Goal: Book appointment/travel/reservation

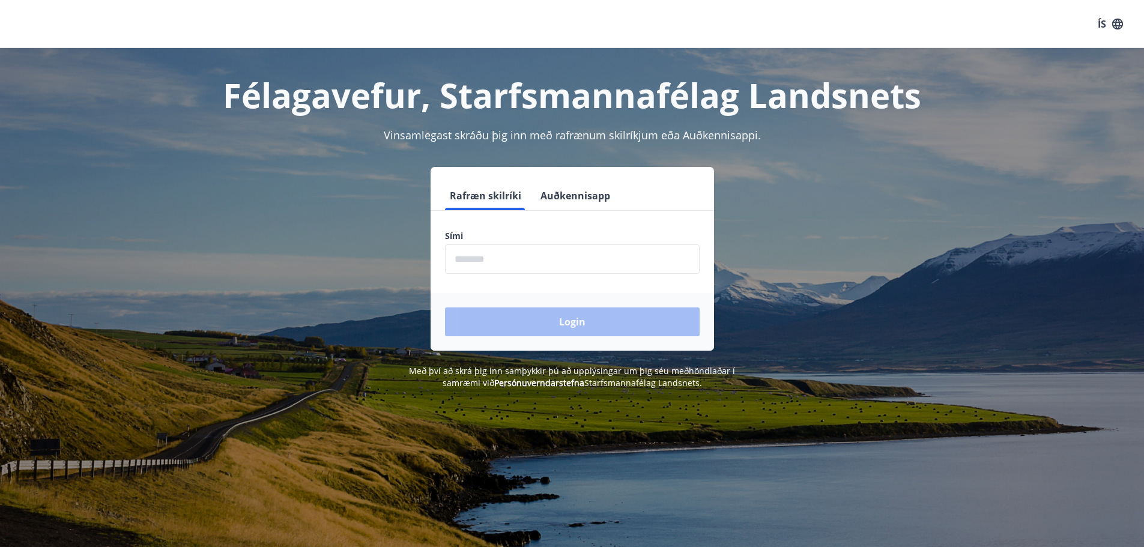
click at [569, 264] on input "phone" at bounding box center [572, 258] width 255 height 29
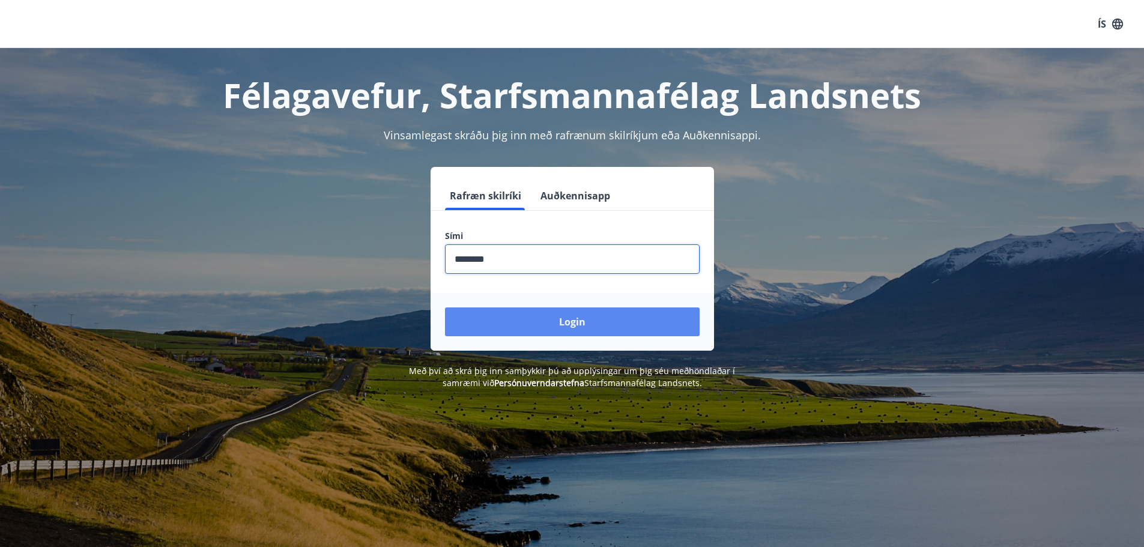
type input "********"
click at [525, 335] on button "Login" at bounding box center [572, 322] width 255 height 29
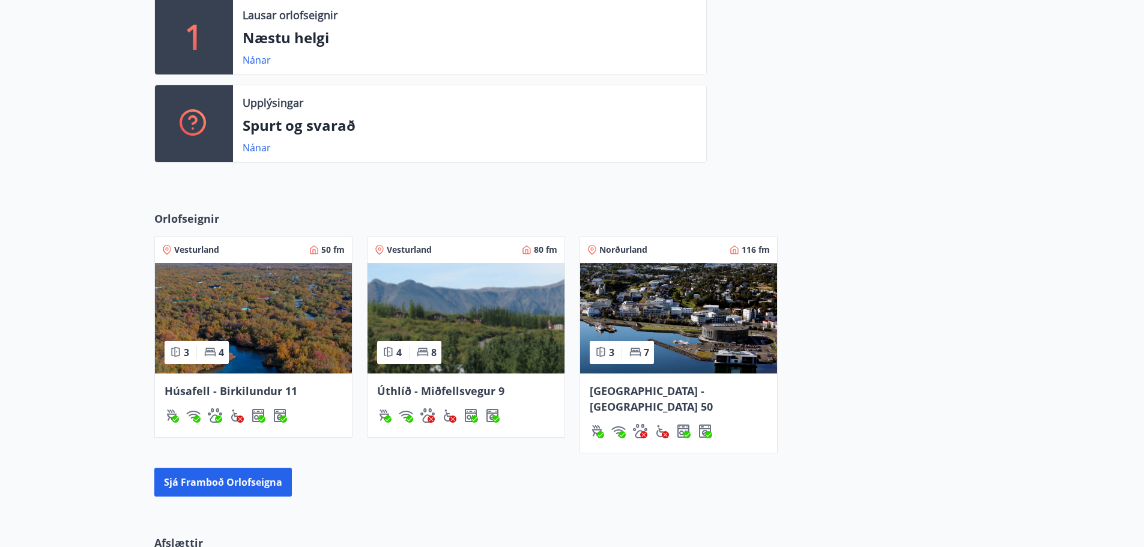
scroll to position [497, 0]
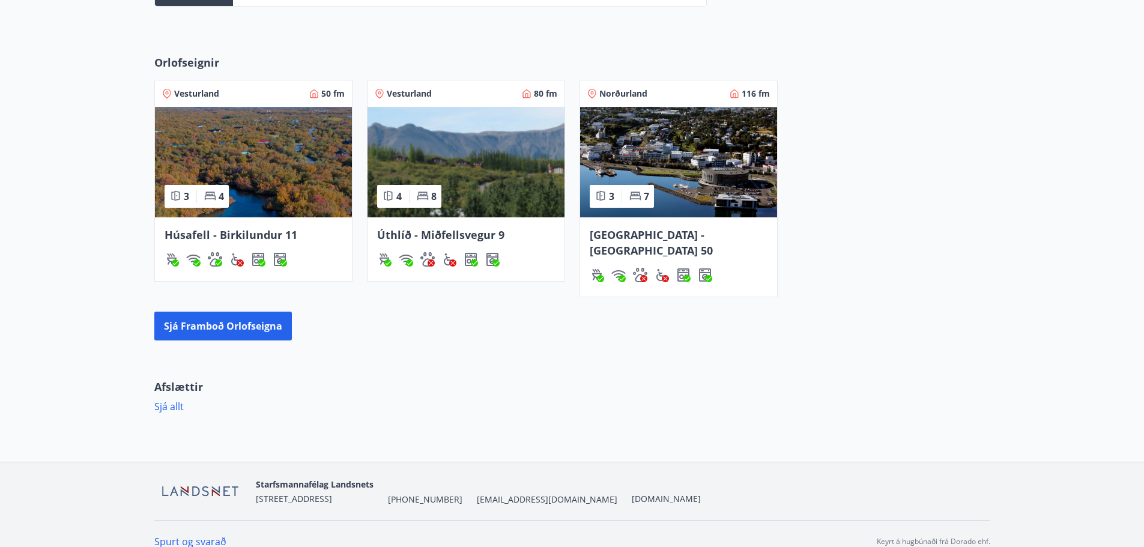
click at [450, 246] on div "Úthlíð - Miðfellsvegur 9" at bounding box center [466, 249] width 197 height 64
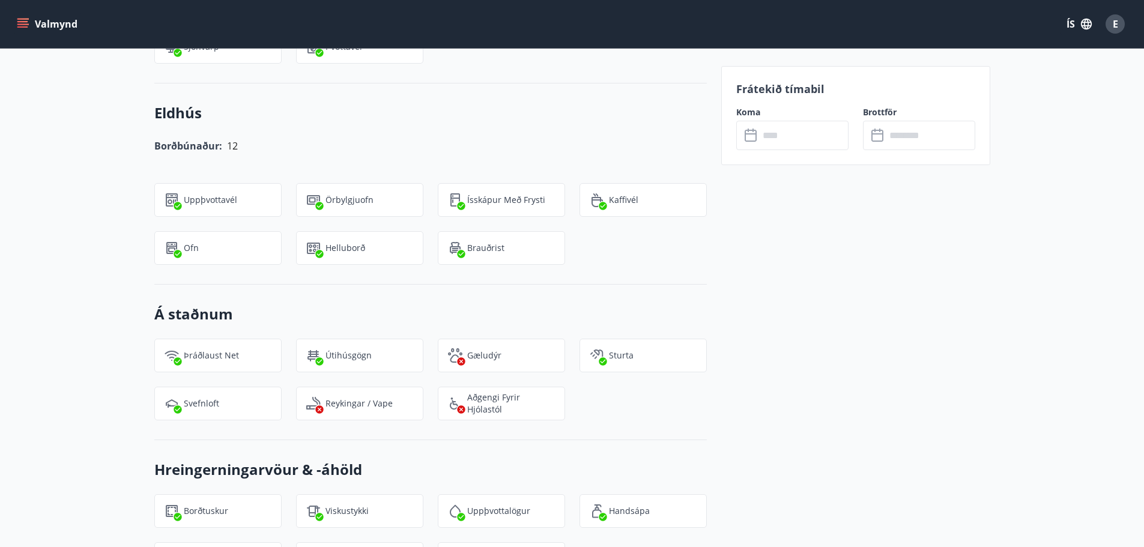
scroll to position [1281, 0]
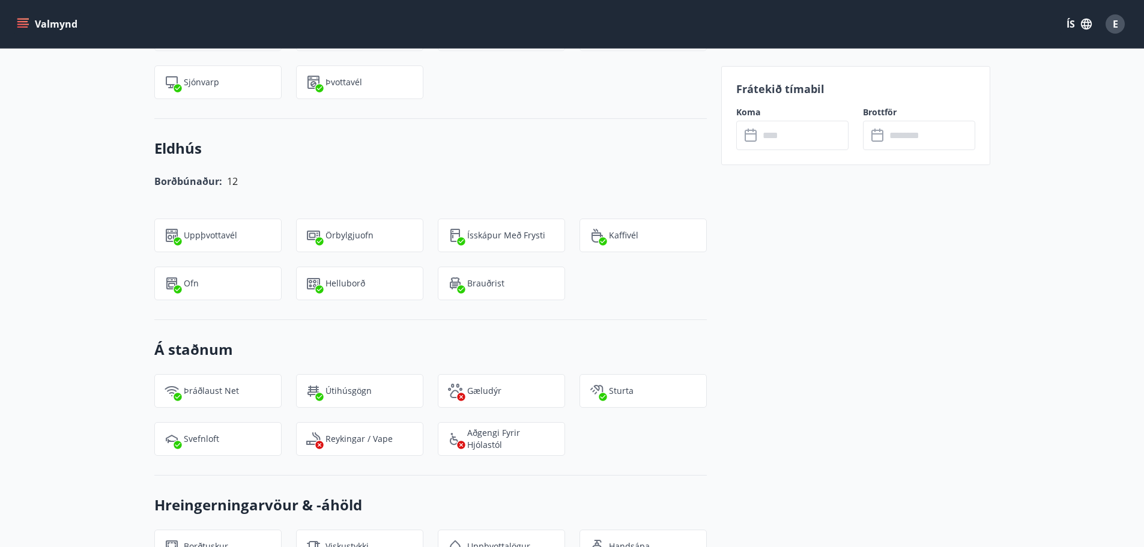
click at [787, 138] on input "text" at bounding box center [804, 135] width 90 height 29
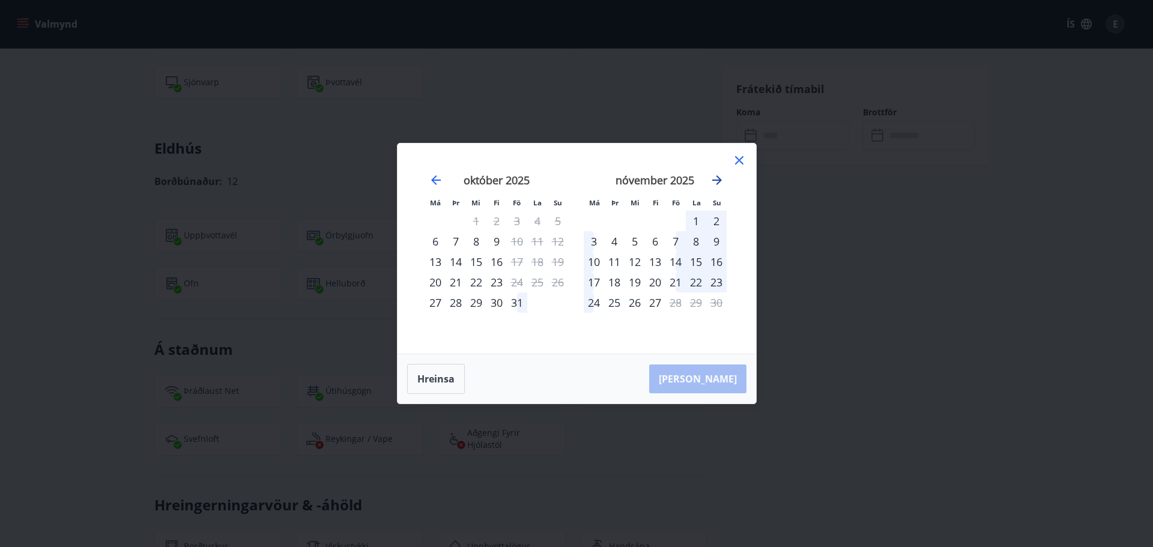
click at [718, 183] on icon "Move forward to switch to the next month." at bounding box center [717, 180] width 10 height 10
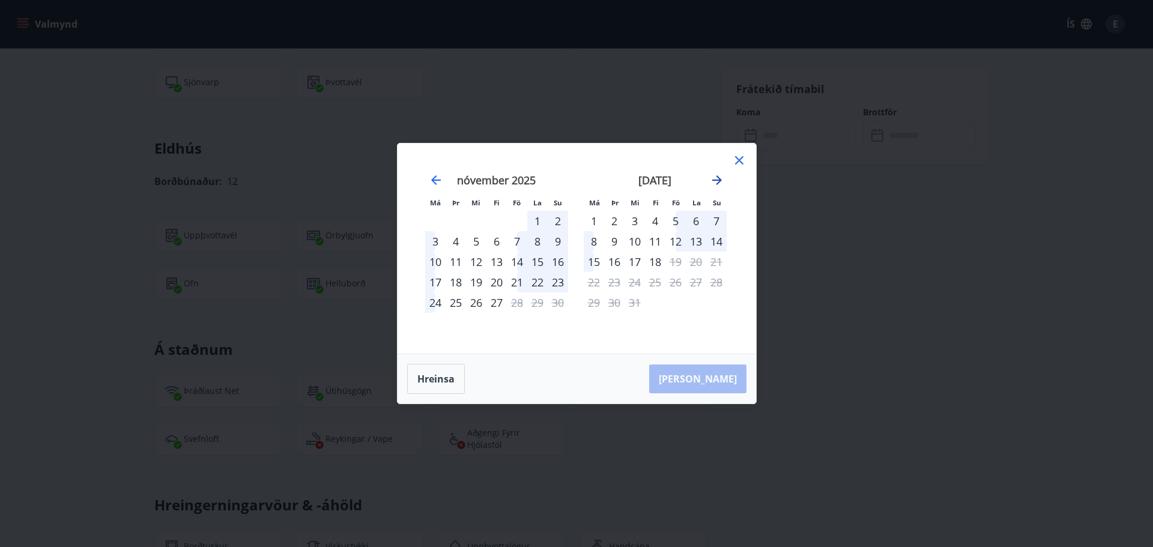
click at [718, 184] on icon "Move forward to switch to the next month." at bounding box center [717, 180] width 14 height 14
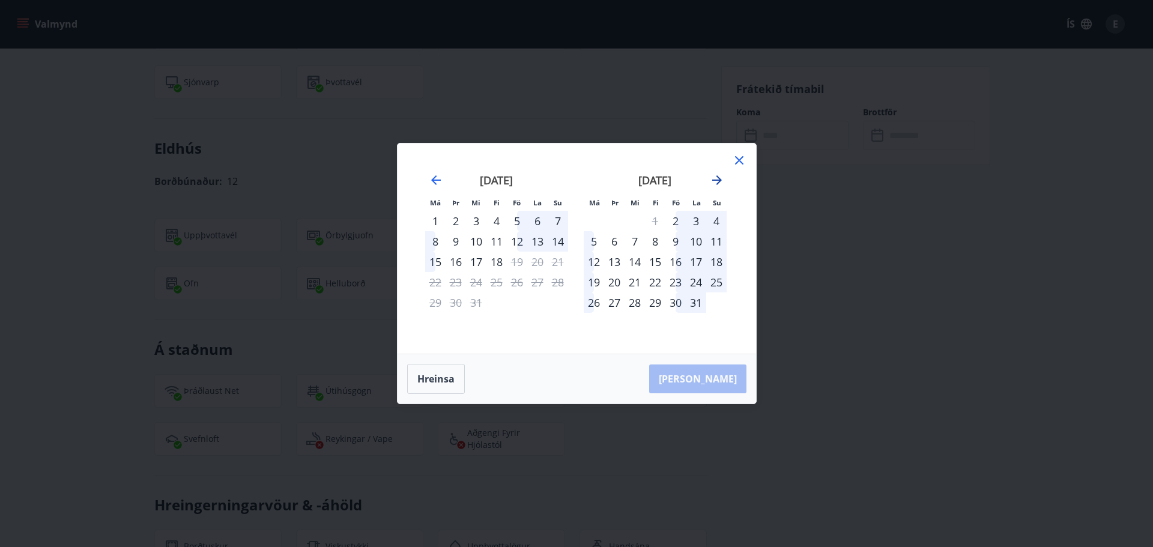
click at [718, 177] on icon "Move forward to switch to the next month." at bounding box center [717, 180] width 10 height 10
click at [440, 180] on icon "Move backward to switch to the previous month." at bounding box center [436, 180] width 14 height 14
click at [434, 181] on icon "Move backward to switch to the previous month." at bounding box center [436, 180] width 10 height 10
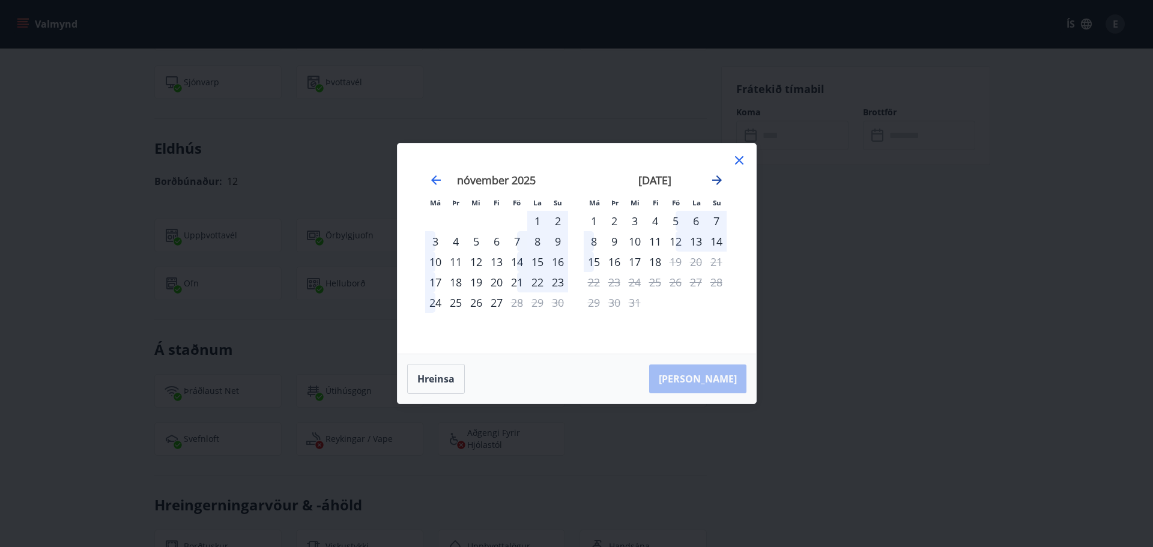
click at [713, 183] on icon "Move forward to switch to the next month." at bounding box center [717, 180] width 14 height 14
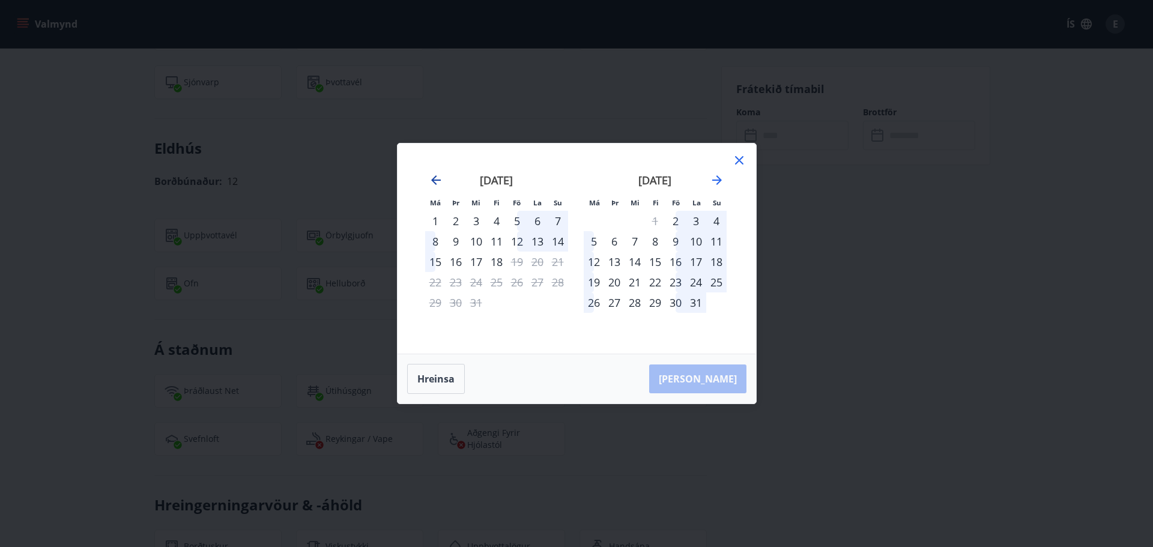
click at [435, 184] on icon "Move backward to switch to the previous month." at bounding box center [436, 180] width 14 height 14
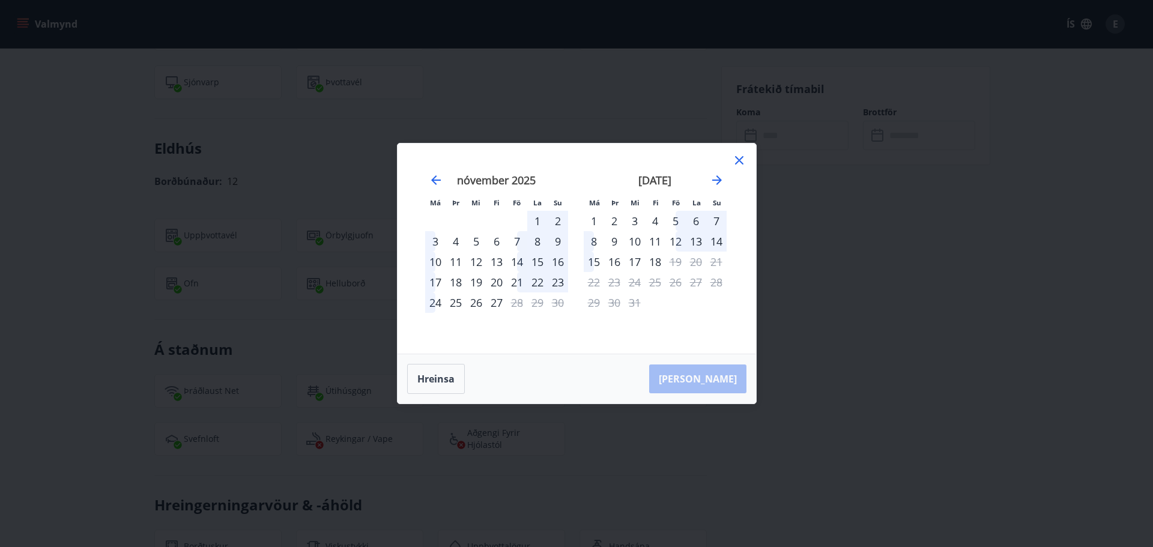
click at [740, 162] on icon at bounding box center [739, 160] width 14 height 14
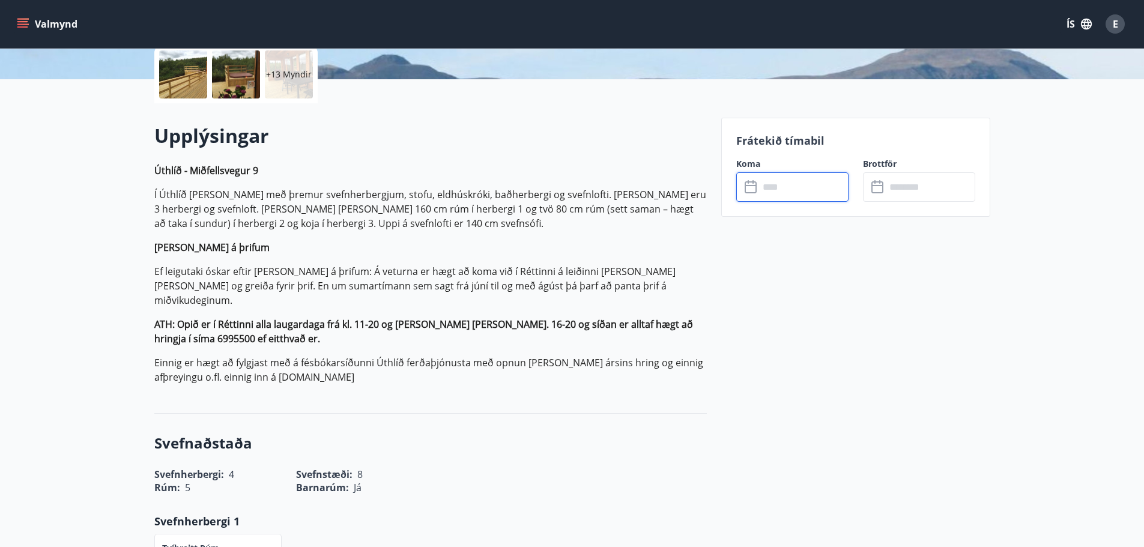
scroll to position [260, 0]
